Goal: Navigation & Orientation: Find specific page/section

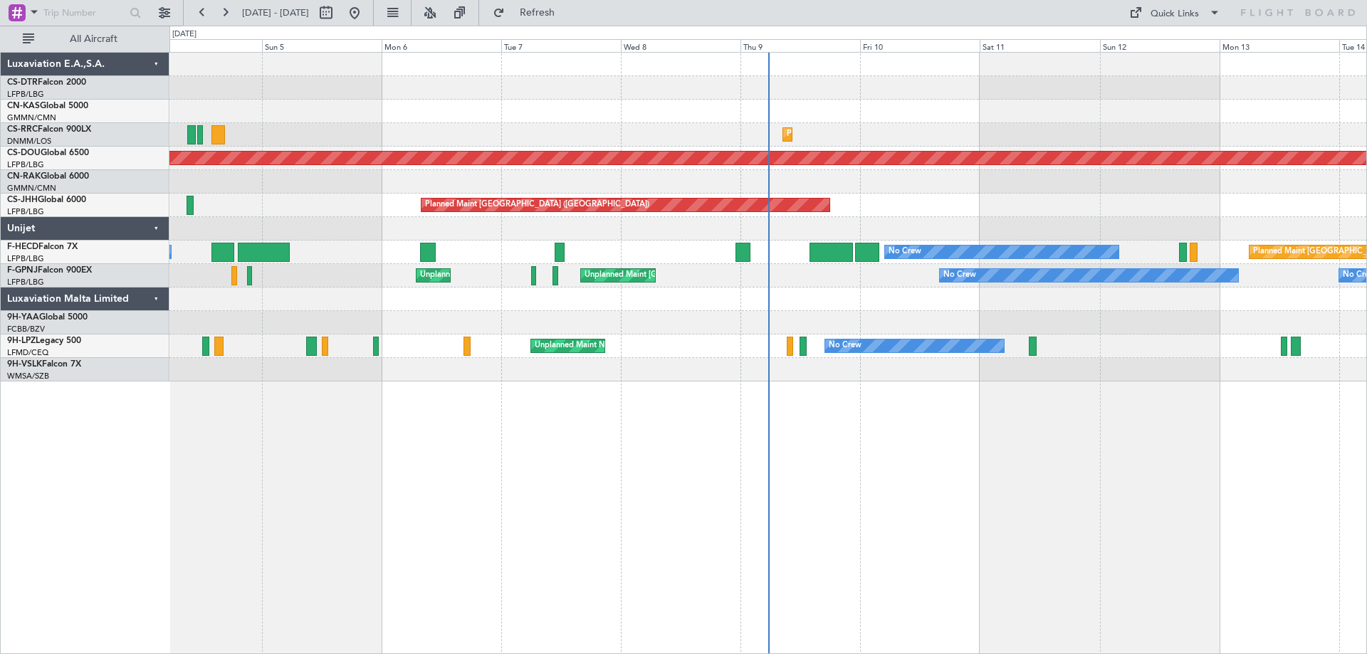
click at [869, 348] on div "Planned Maint Lagos ([PERSON_NAME]) Planned Maint [GEOGRAPHIC_DATA] ([PERSON_NA…" at bounding box center [767, 217] width 1197 height 329
click at [1211, 18] on span at bounding box center [1214, 12] width 17 height 17
click at [1168, 46] on button "Trip Builder" at bounding box center [1175, 47] width 107 height 34
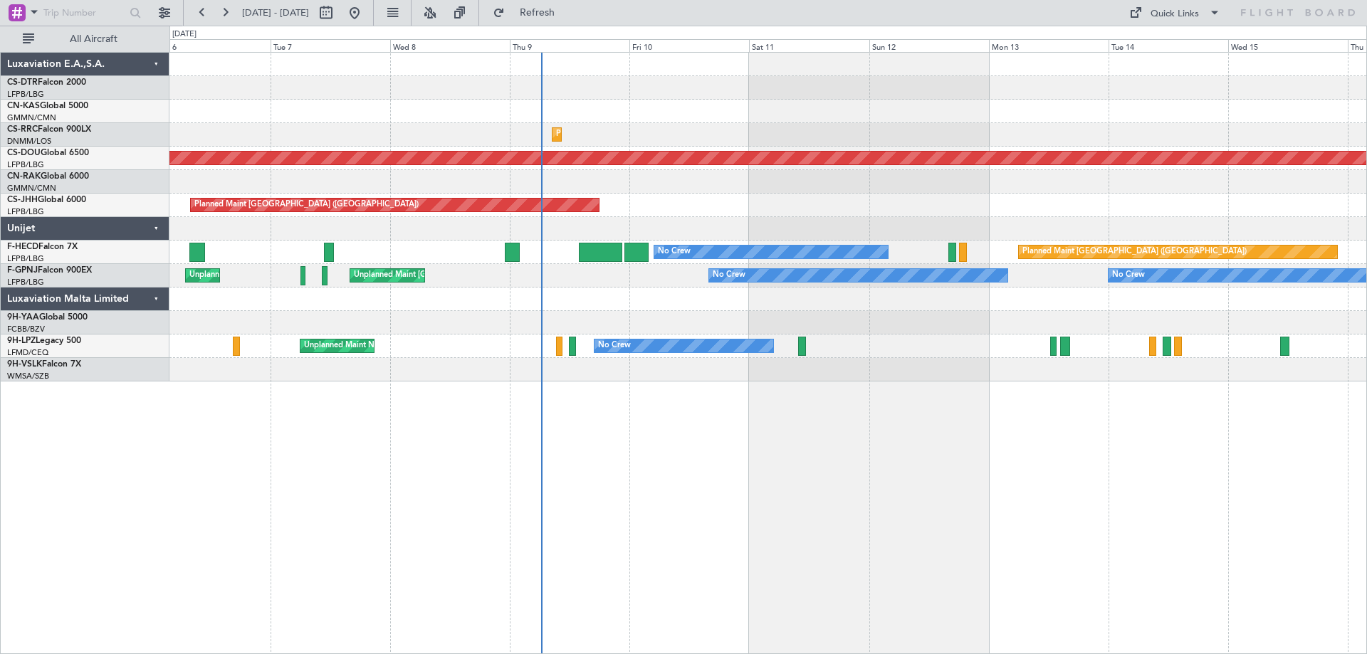
click at [900, 328] on div at bounding box center [767, 322] width 1197 height 23
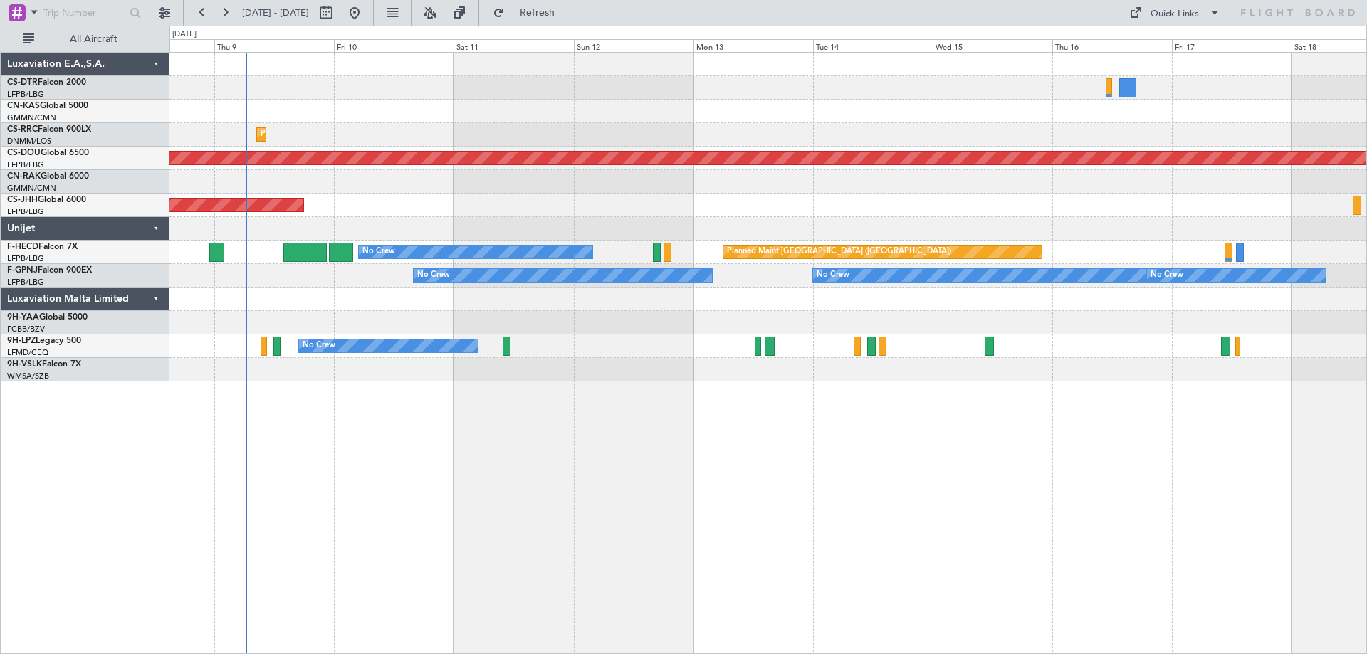
click at [580, 385] on div "Planned Maint Lagos ([PERSON_NAME]) Planned Maint [GEOGRAPHIC_DATA] ([GEOGRAPHI…" at bounding box center [768, 353] width 1198 height 602
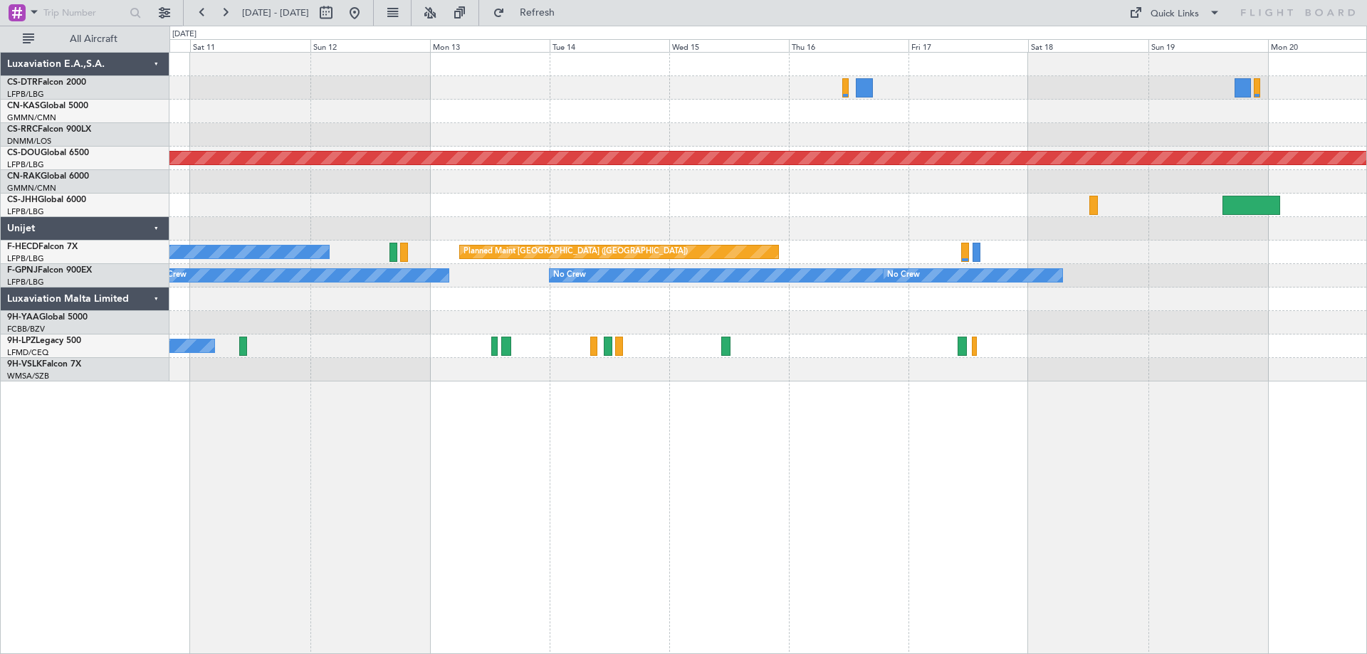
click at [501, 387] on div "Planned Maint Lagos ([PERSON_NAME]) Planned Maint [GEOGRAPHIC_DATA] ([GEOGRAPHI…" at bounding box center [768, 353] width 1198 height 602
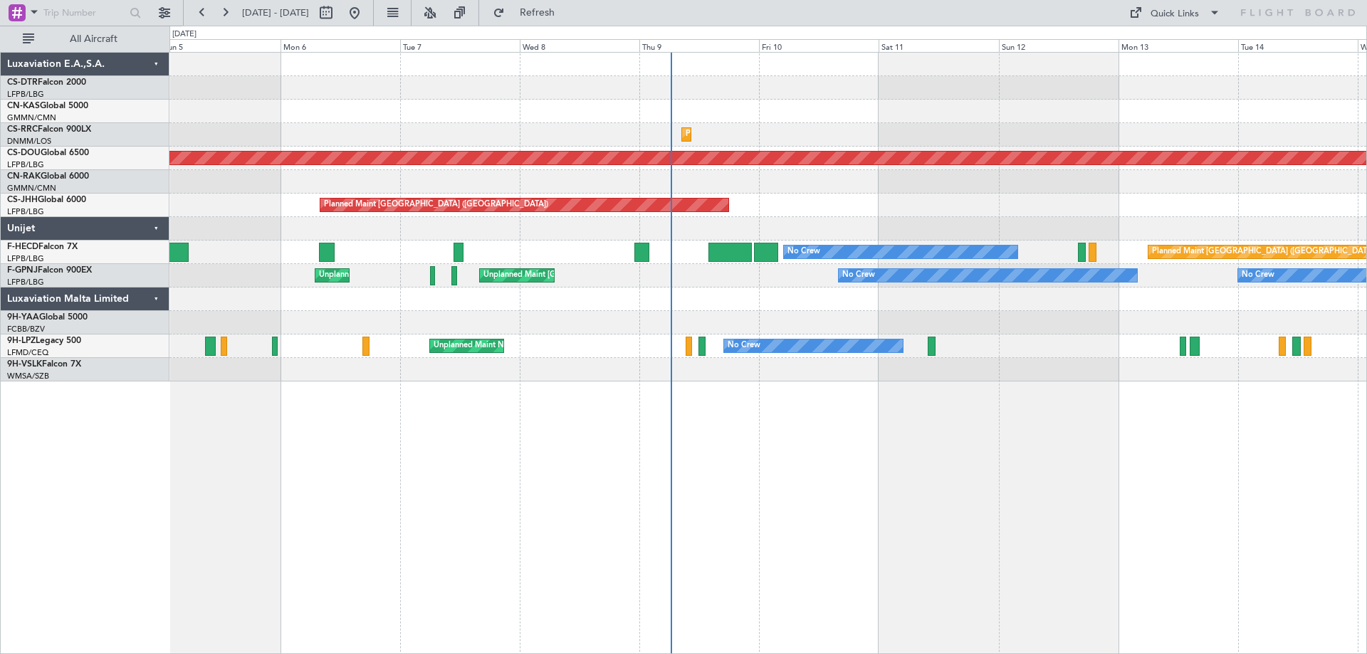
click at [1104, 462] on div "Planned Maint Lagos ([PERSON_NAME]) Planned Maint [GEOGRAPHIC_DATA] ([PERSON_NA…" at bounding box center [768, 353] width 1198 height 602
click at [1214, 12] on span at bounding box center [1214, 12] width 17 height 17
click at [1176, 48] on button "Trip Builder" at bounding box center [1175, 47] width 107 height 34
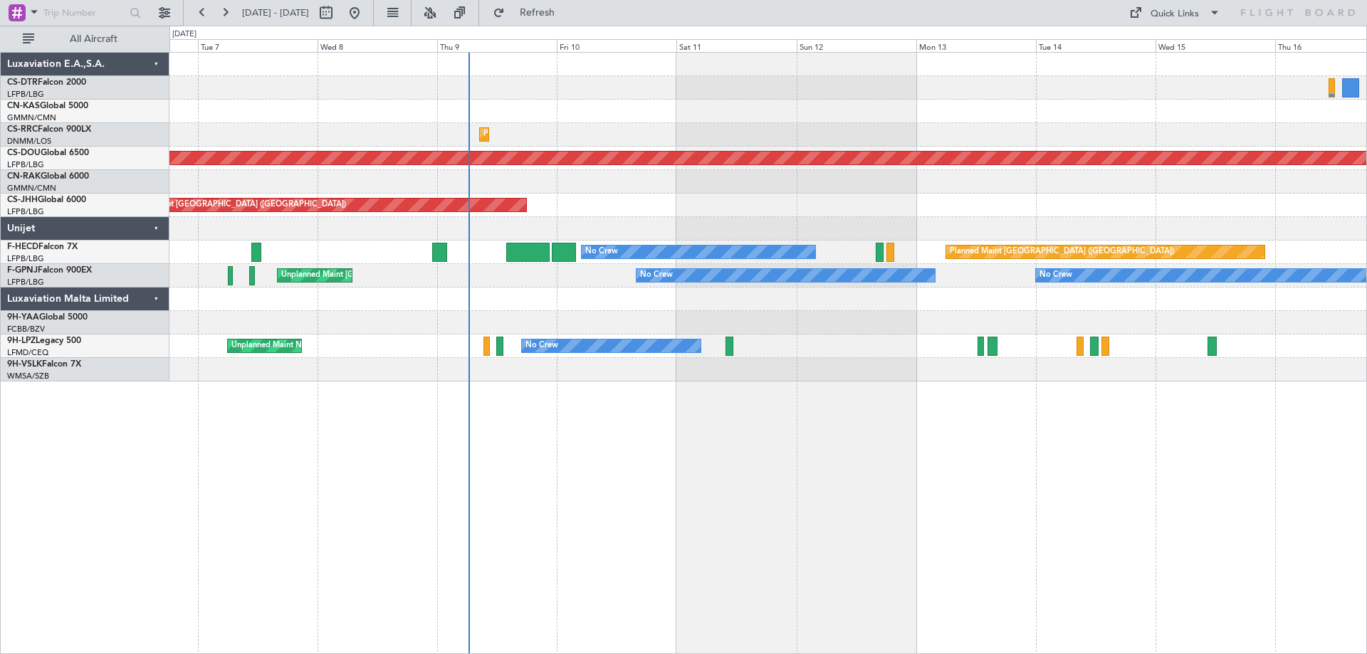
click at [813, 358] on div at bounding box center [767, 369] width 1197 height 23
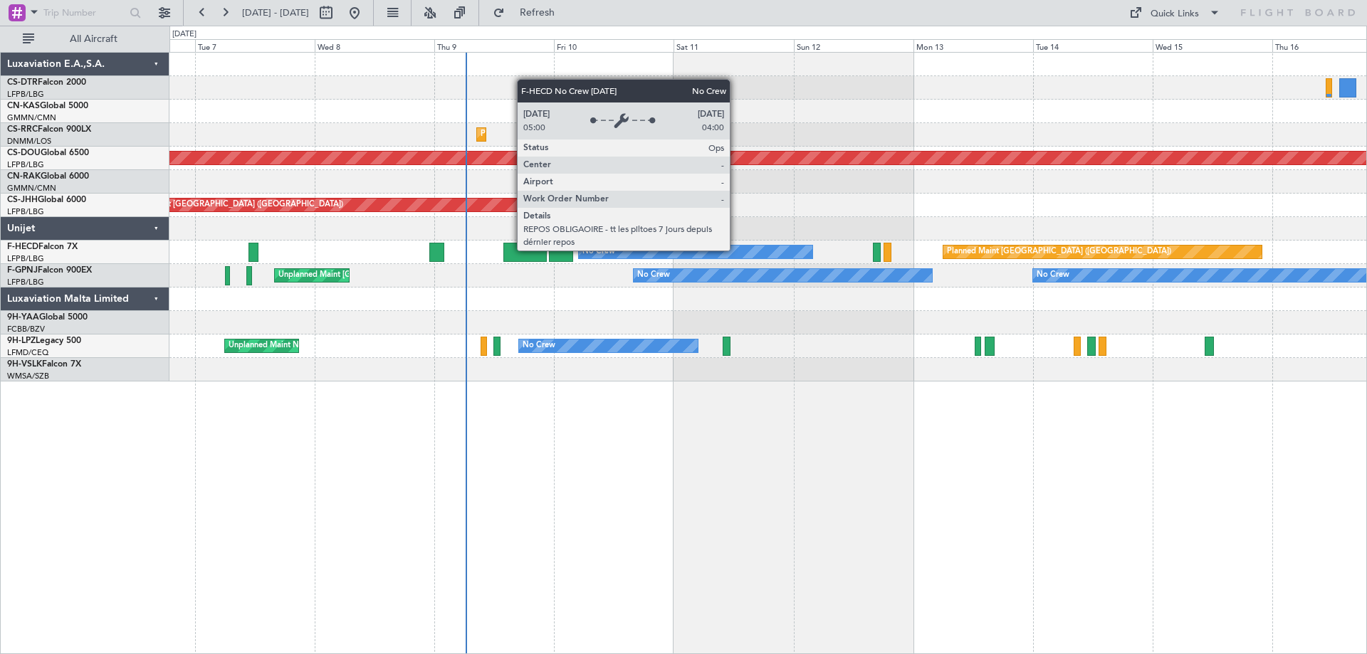
click at [736, 250] on div "No Crew" at bounding box center [696, 252] width 234 height 13
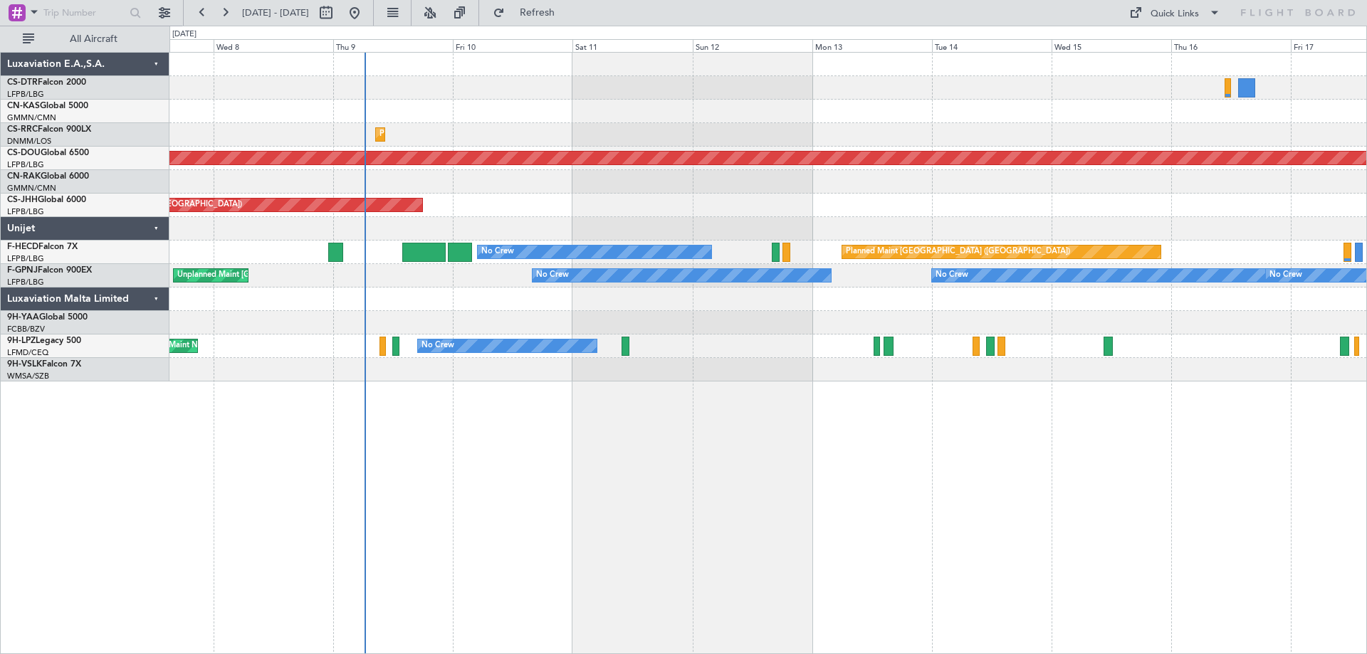
click at [878, 318] on div at bounding box center [767, 322] width 1197 height 23
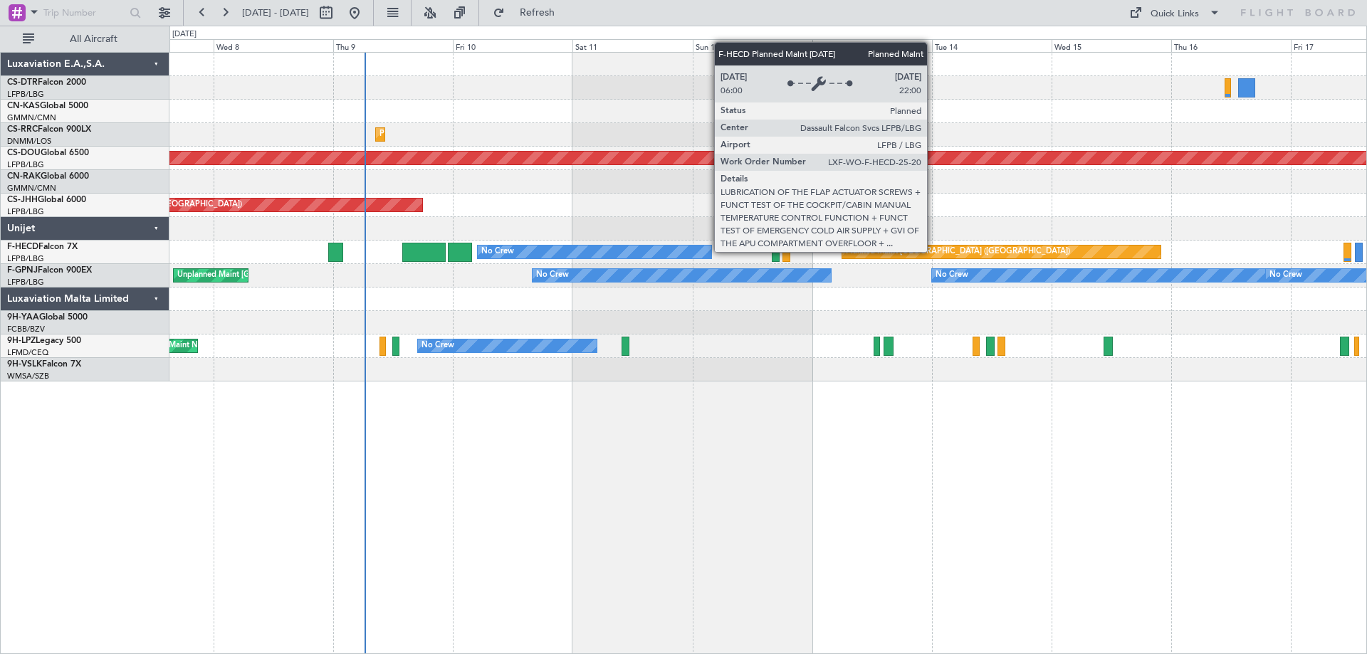
click at [933, 251] on div "Planned Maint [GEOGRAPHIC_DATA] ([GEOGRAPHIC_DATA])" at bounding box center [958, 251] width 224 height 21
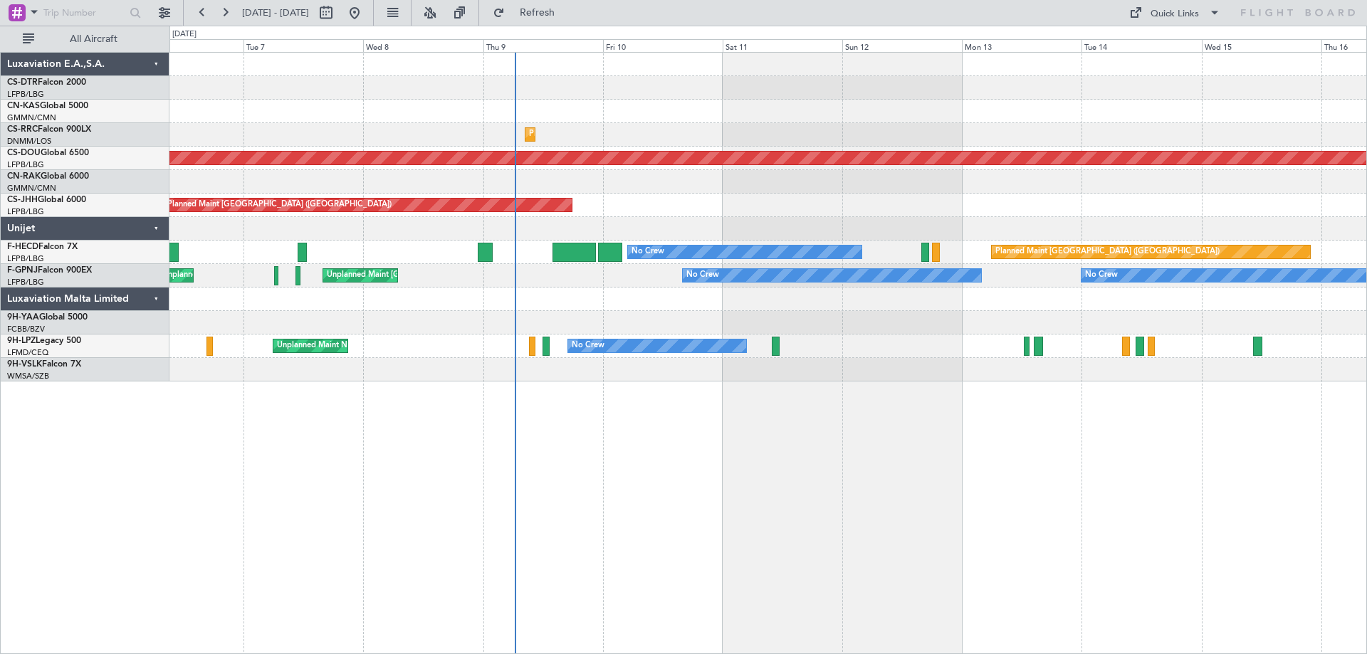
click at [820, 309] on div at bounding box center [767, 299] width 1197 height 23
